Goal: Information Seeking & Learning: Compare options

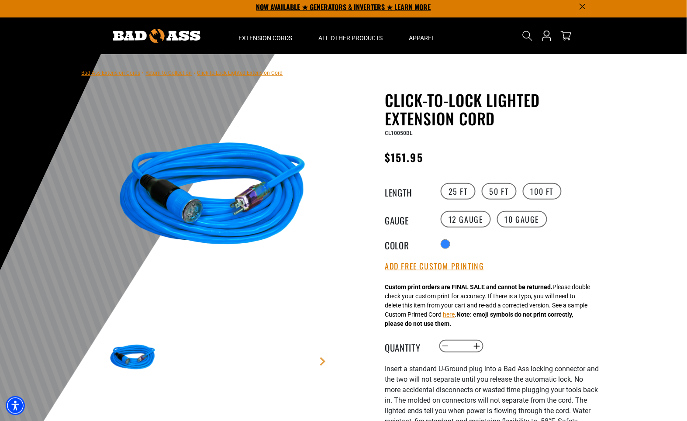
scroll to position [4, 0]
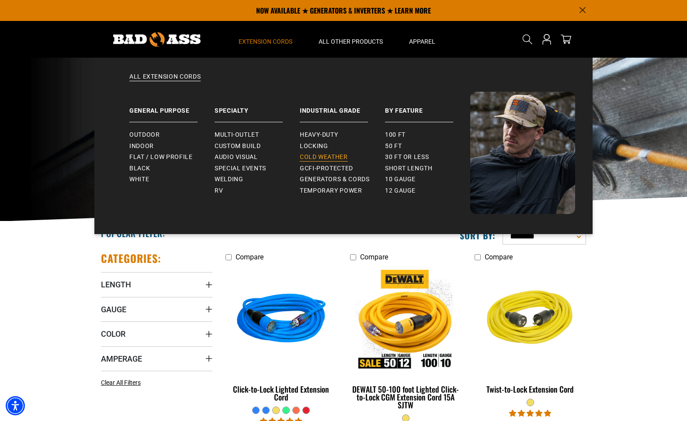
click at [337, 155] on span "Cold Weather" at bounding box center [324, 157] width 48 height 8
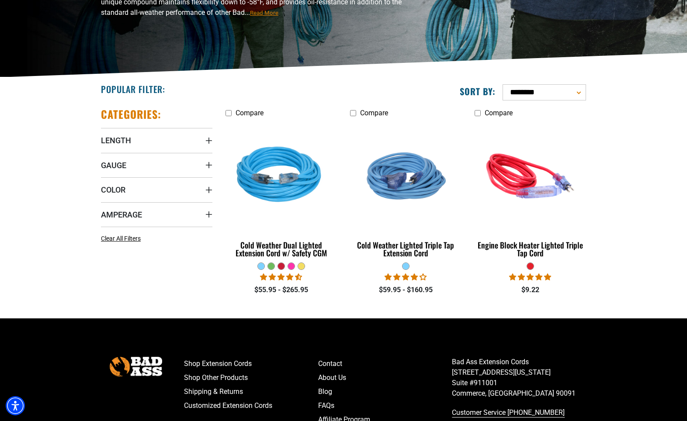
scroll to position [145, 0]
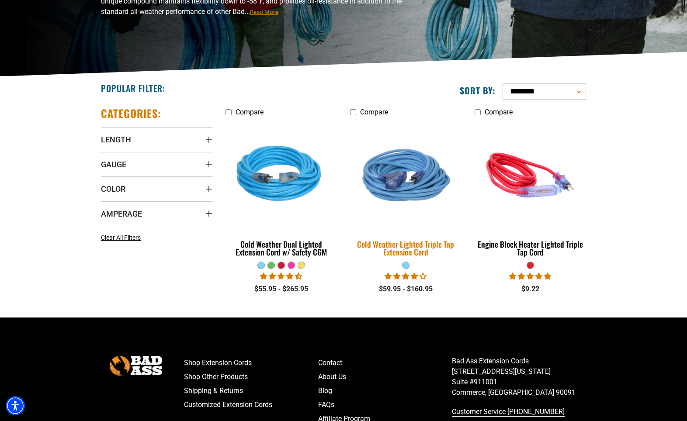
click at [409, 178] on img at bounding box center [405, 175] width 122 height 112
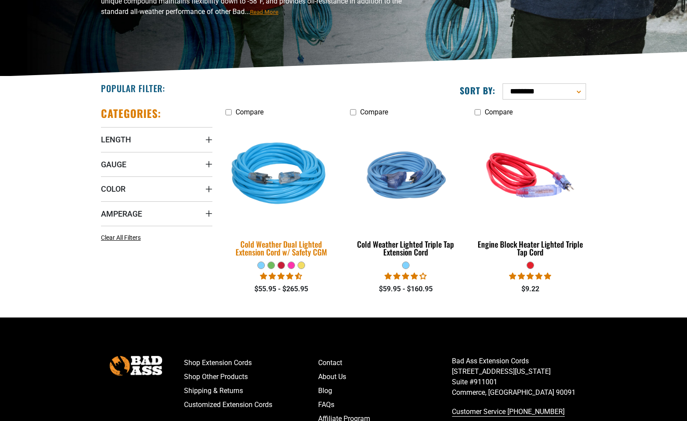
click at [231, 140] on img at bounding box center [281, 175] width 122 height 112
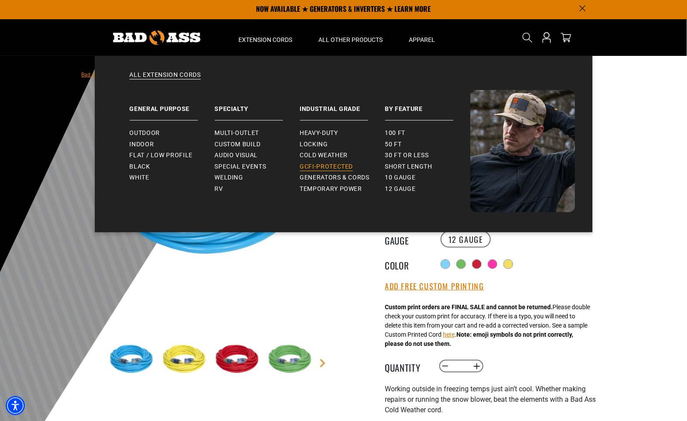
scroll to position [3, 0]
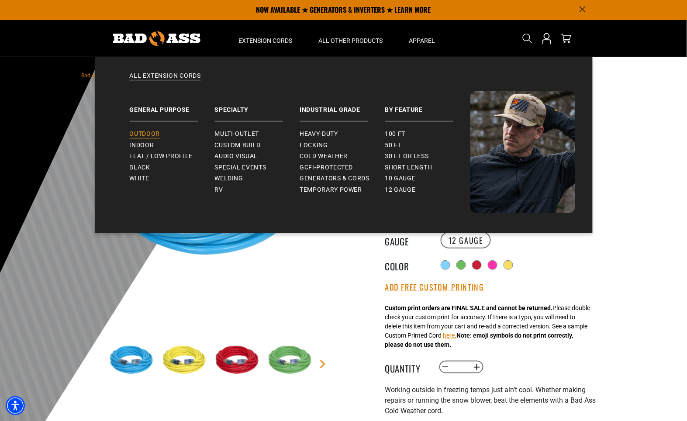
click at [152, 131] on span "Outdoor" at bounding box center [145, 134] width 30 height 8
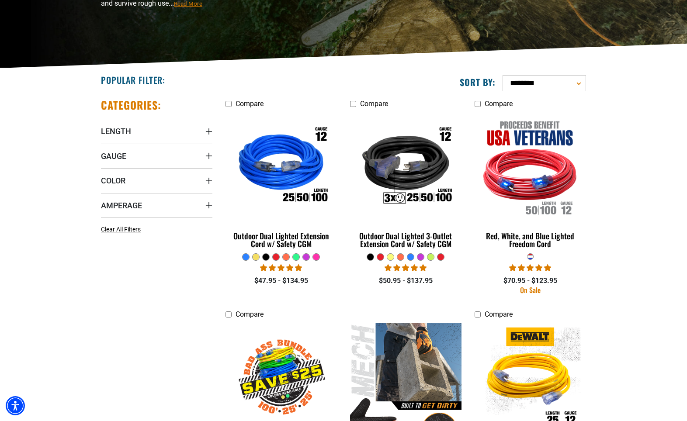
scroll to position [154, 0]
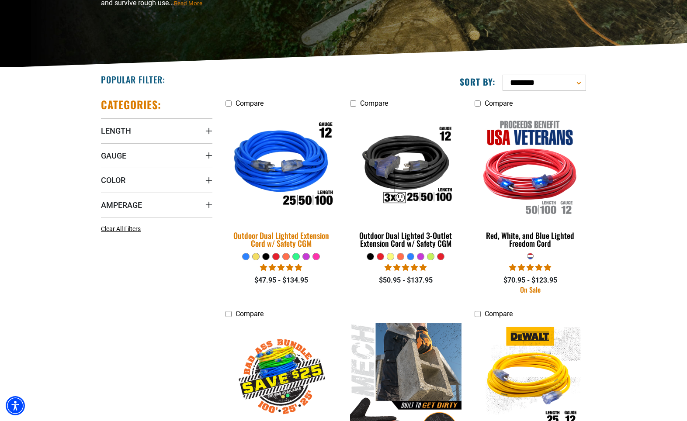
click at [305, 176] on img at bounding box center [281, 166] width 122 height 112
click at [306, 238] on div "Outdoor Dual Lighted Extension Cord w/ Safety CGM" at bounding box center [280, 239] width 111 height 16
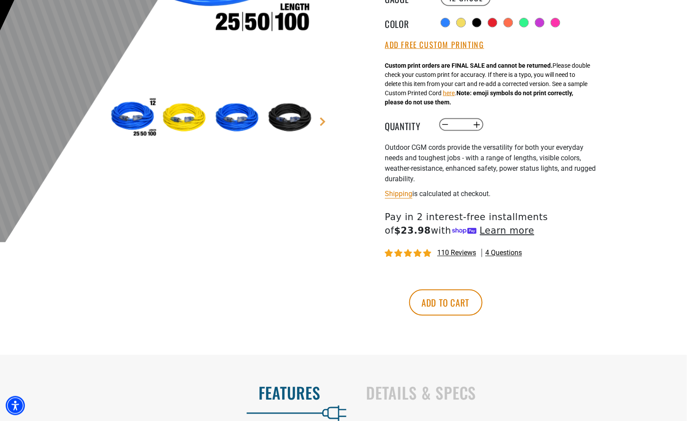
scroll to position [245, 0]
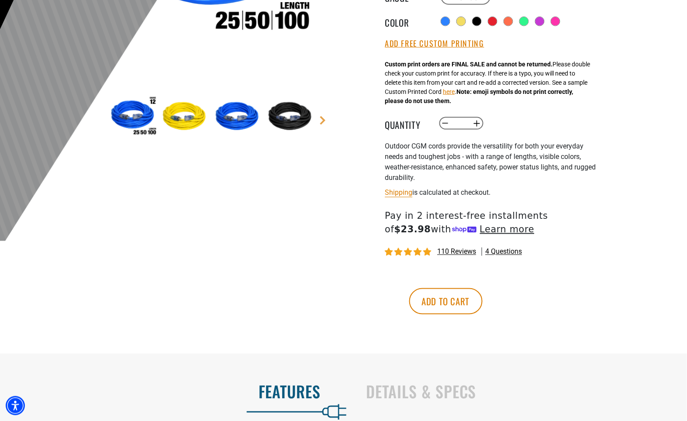
click at [451, 248] on div "110 reviews 4 questions" at bounding box center [492, 252] width 214 height 11
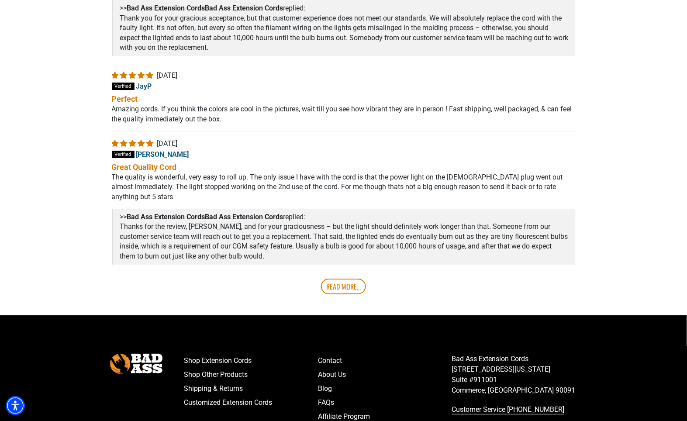
scroll to position [1762, 0]
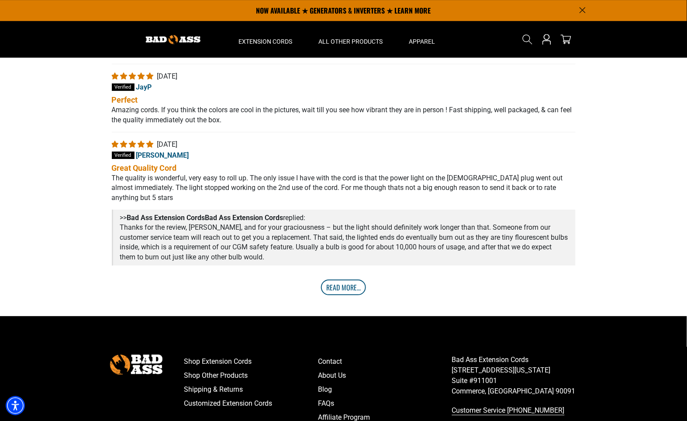
click at [349, 293] on link "Read More..." at bounding box center [343, 288] width 45 height 16
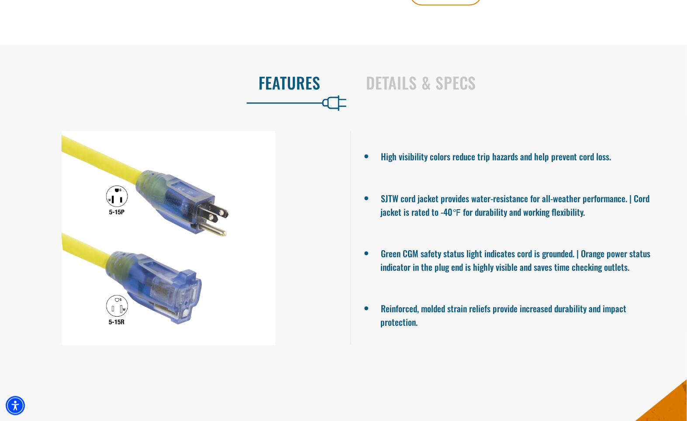
scroll to position [569, 0]
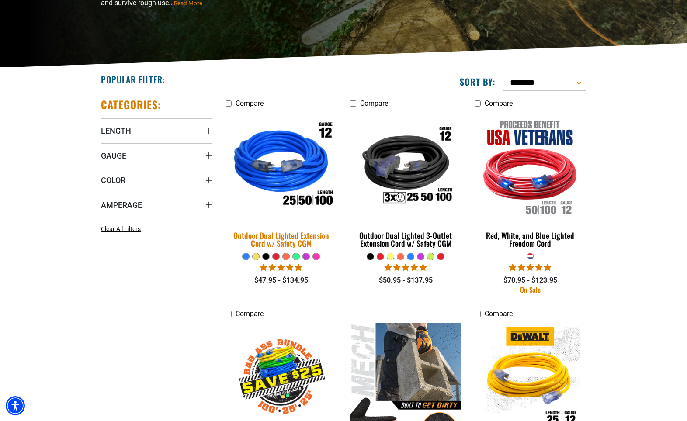
click at [282, 241] on div "Outdoor Dual Lighted Extension Cord w/ Safety CGM" at bounding box center [280, 239] width 111 height 16
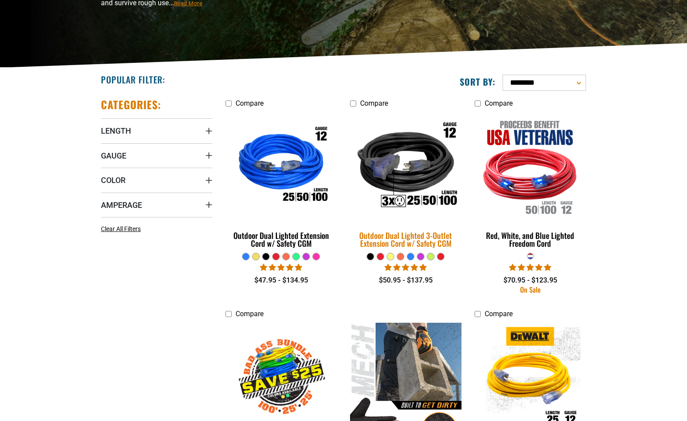
click at [413, 157] on img at bounding box center [405, 166] width 122 height 112
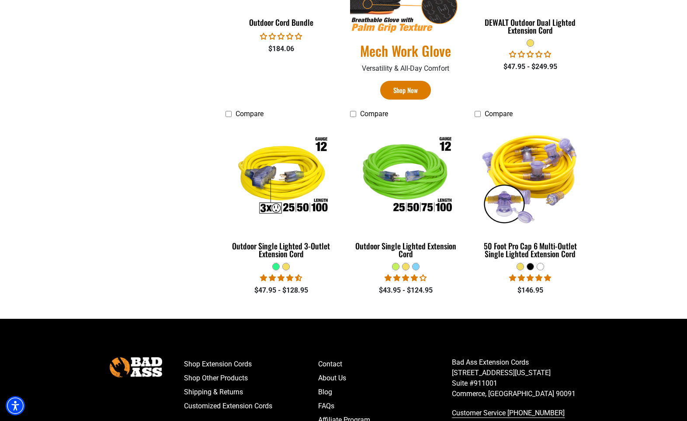
scroll to position [675, 0]
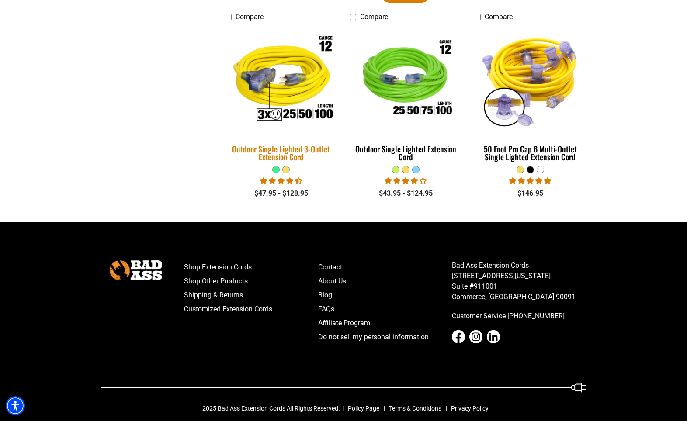
click at [300, 67] on img at bounding box center [281, 80] width 122 height 112
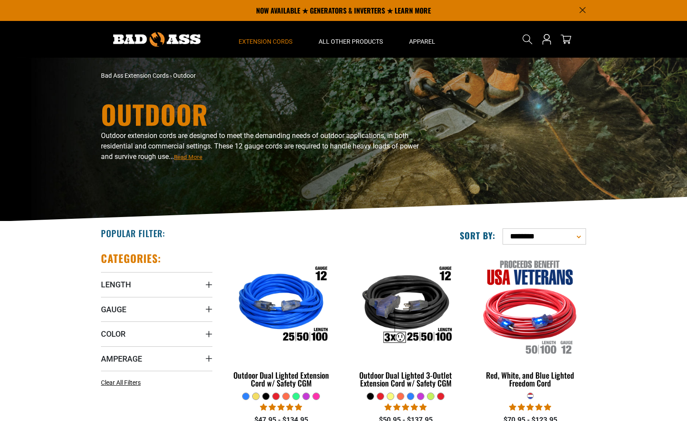
scroll to position [656, 0]
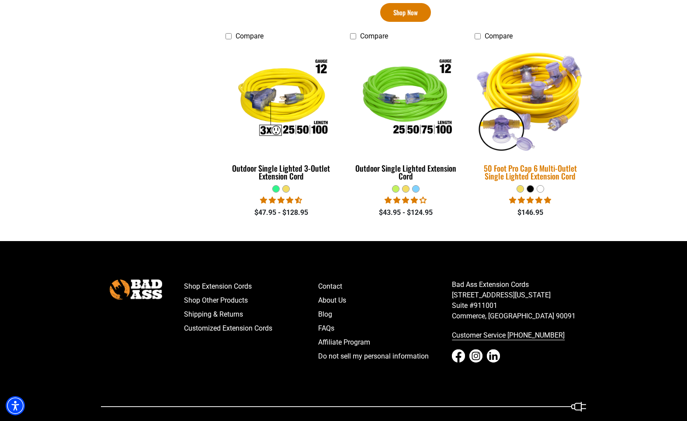
click at [559, 76] on img at bounding box center [530, 99] width 122 height 112
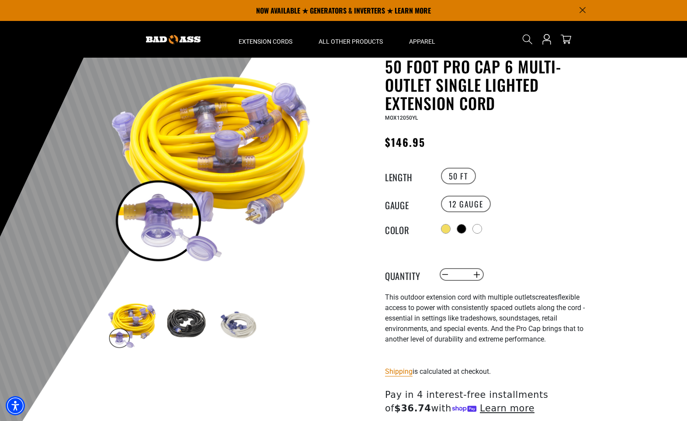
scroll to position [28, 0]
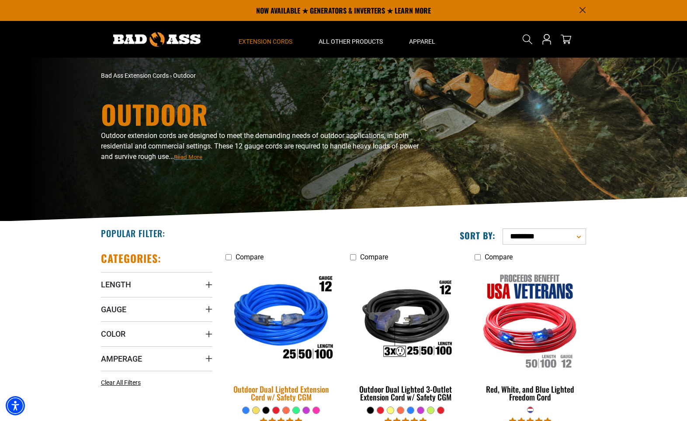
click at [279, 287] on img at bounding box center [281, 320] width 122 height 112
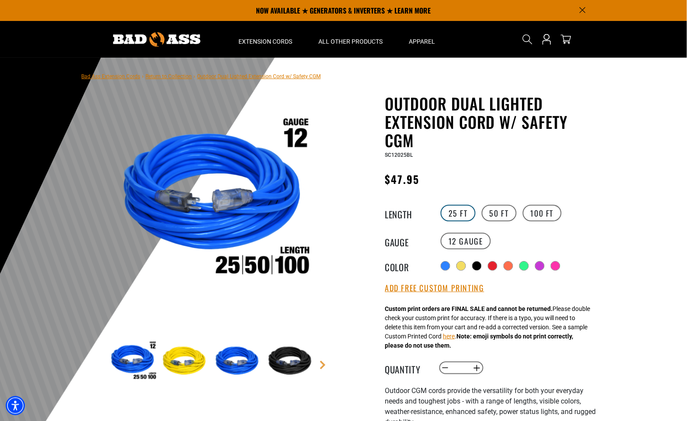
click at [456, 214] on label "25 FT" at bounding box center [458, 213] width 35 height 17
click at [505, 213] on label "50 FT" at bounding box center [499, 213] width 35 height 17
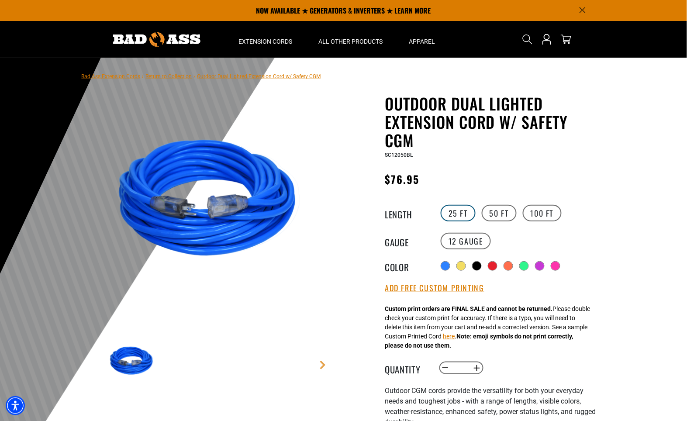
click at [454, 215] on label "25 FT" at bounding box center [458, 213] width 35 height 17
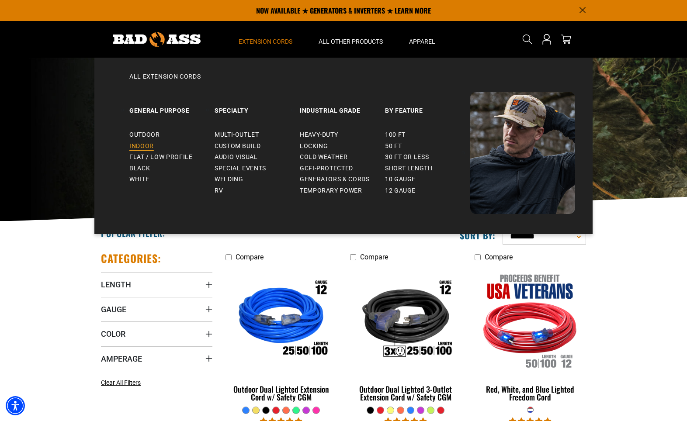
click at [139, 145] on span "Indoor" at bounding box center [141, 146] width 24 height 8
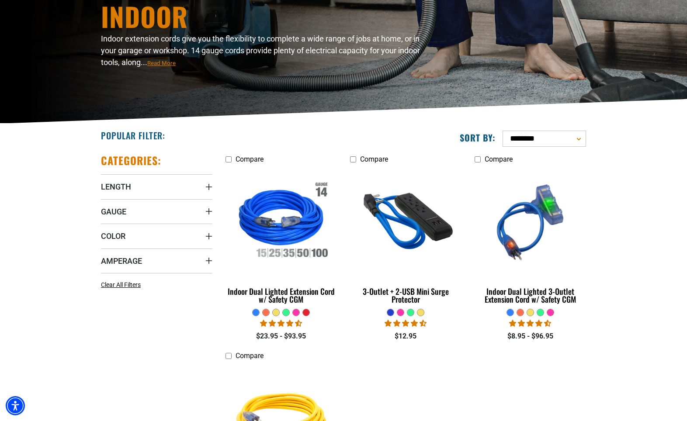
scroll to position [44, 0]
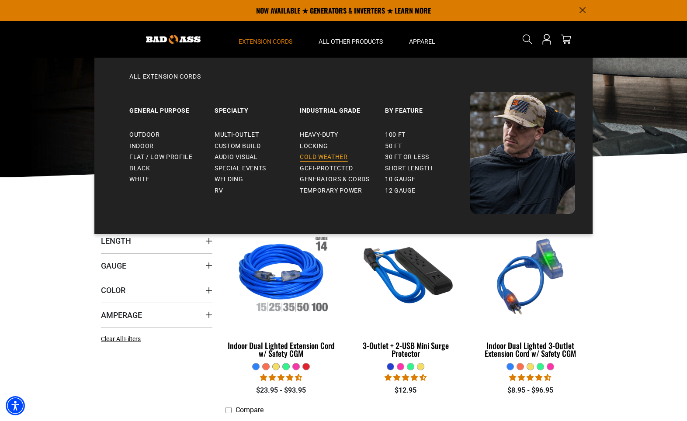
click at [312, 161] on span "Cold Weather" at bounding box center [324, 157] width 48 height 8
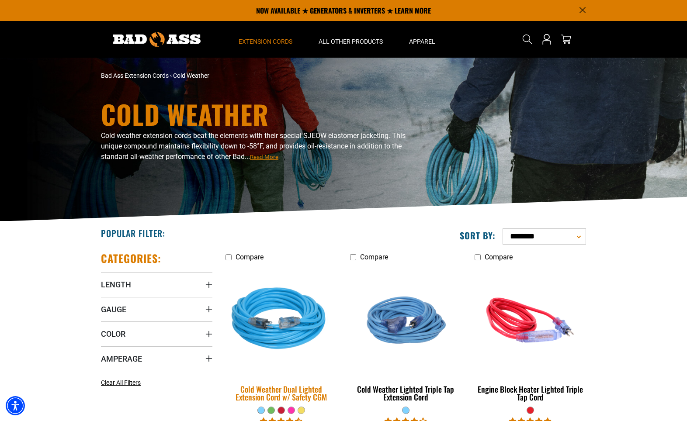
click at [284, 344] on img at bounding box center [281, 320] width 122 height 112
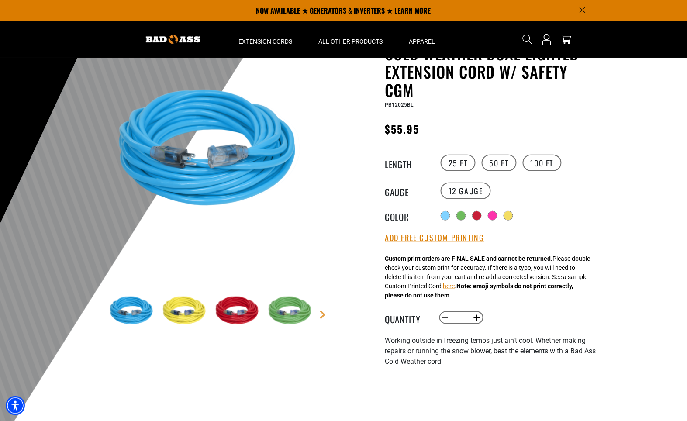
scroll to position [13, 0]
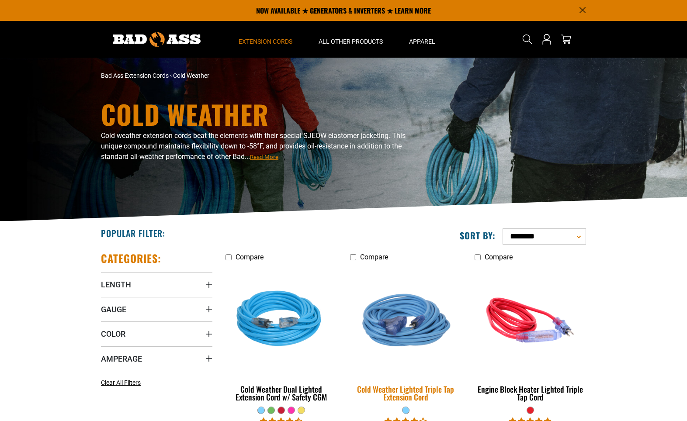
click at [432, 327] on img at bounding box center [405, 320] width 122 height 112
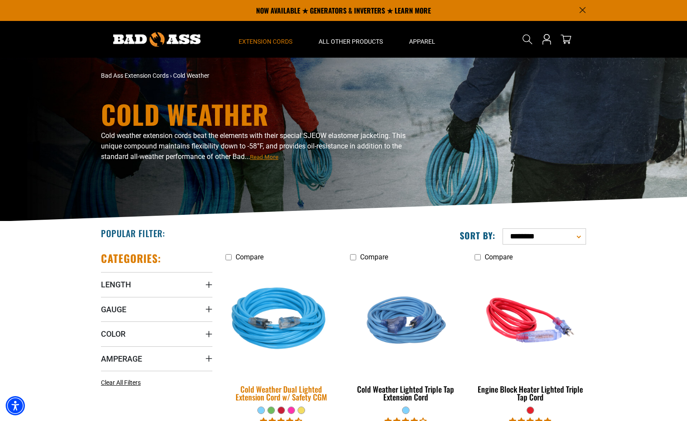
click at [298, 330] on img at bounding box center [281, 320] width 122 height 112
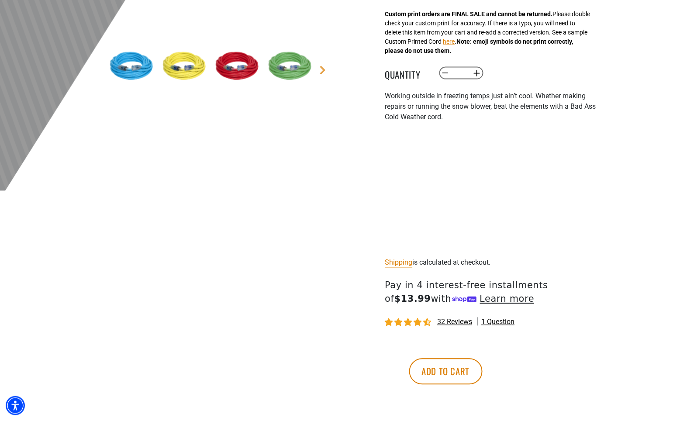
scroll to position [295, 0]
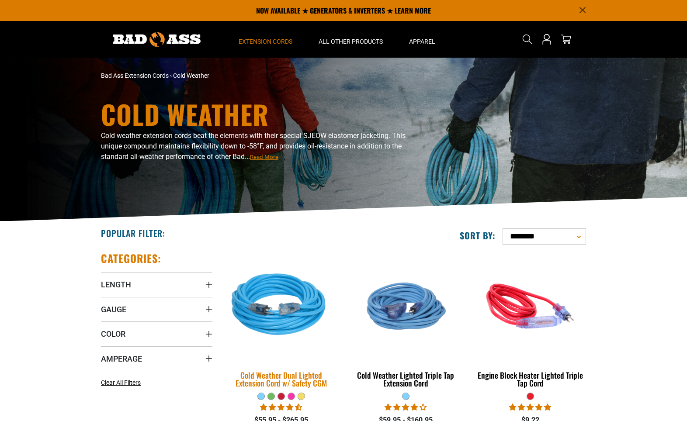
click at [298, 334] on img at bounding box center [281, 306] width 122 height 112
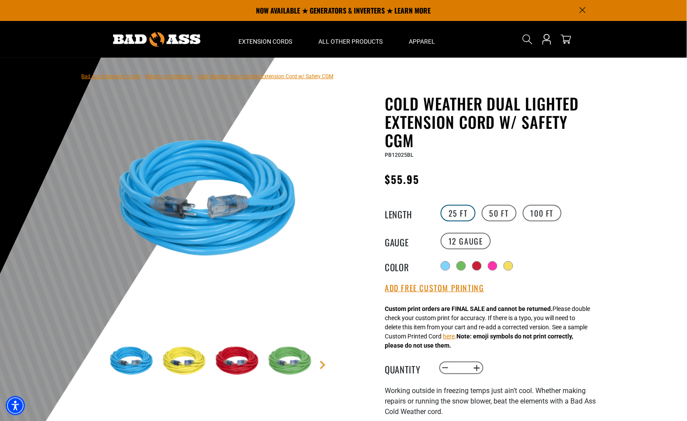
click at [451, 210] on label "25 FT" at bounding box center [458, 213] width 35 height 17
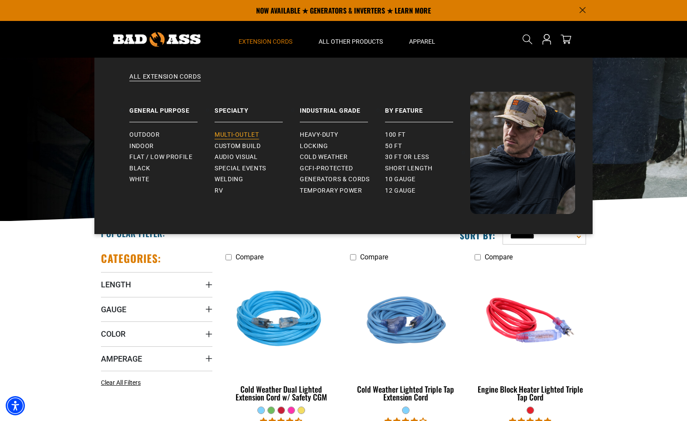
click at [222, 136] on span "Multi-Outlet" at bounding box center [236, 135] width 45 height 8
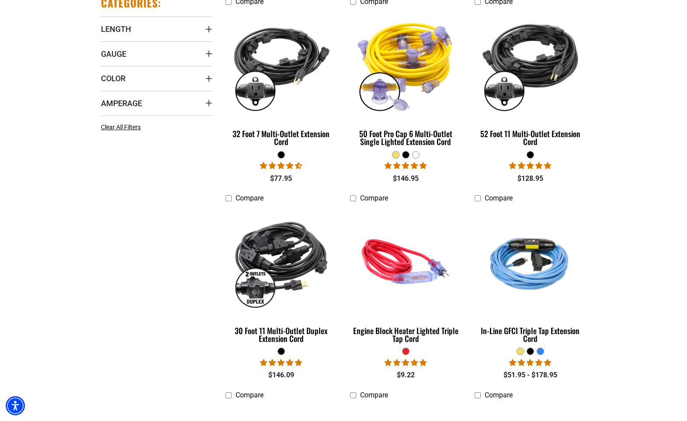
scroll to position [297, 0]
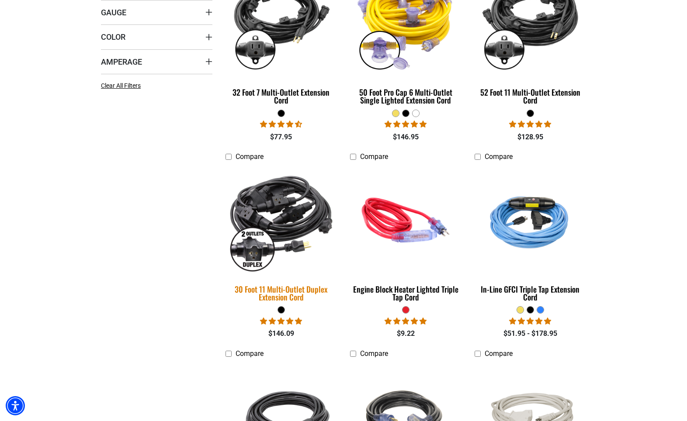
click at [269, 220] on img at bounding box center [281, 220] width 122 height 112
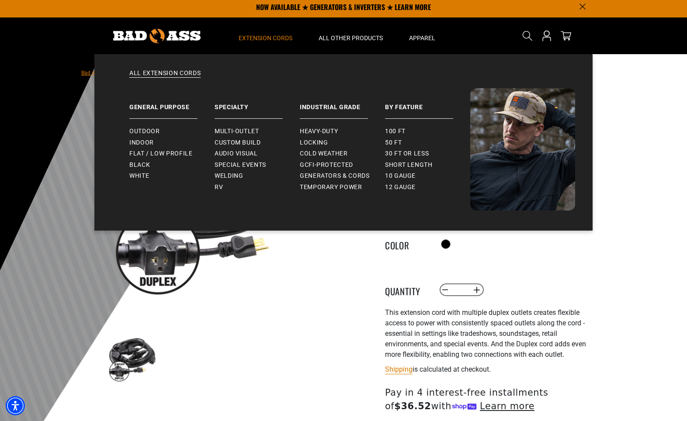
scroll to position [4, 0]
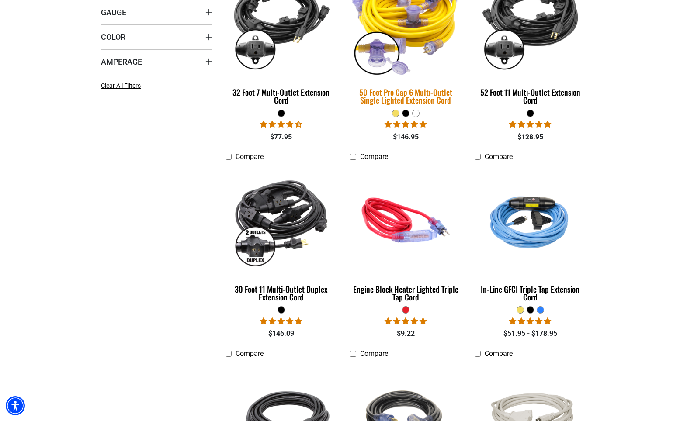
click at [414, 36] on img at bounding box center [405, 23] width 122 height 112
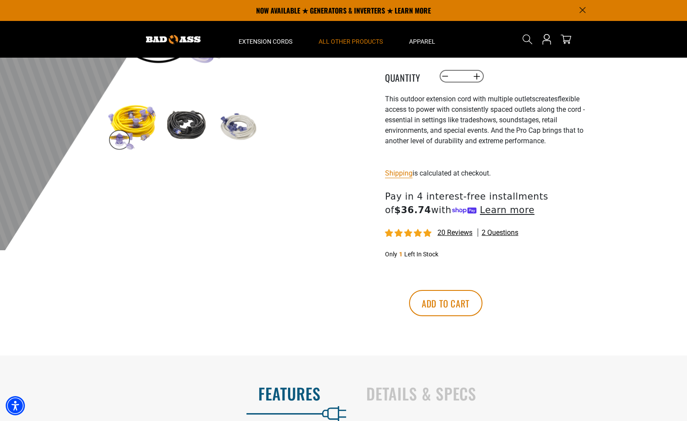
scroll to position [236, 0]
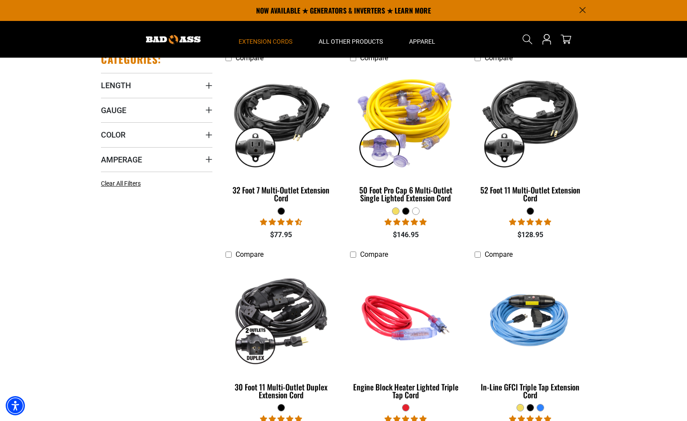
scroll to position [189, 0]
